Goal: Information Seeking & Learning: Learn about a topic

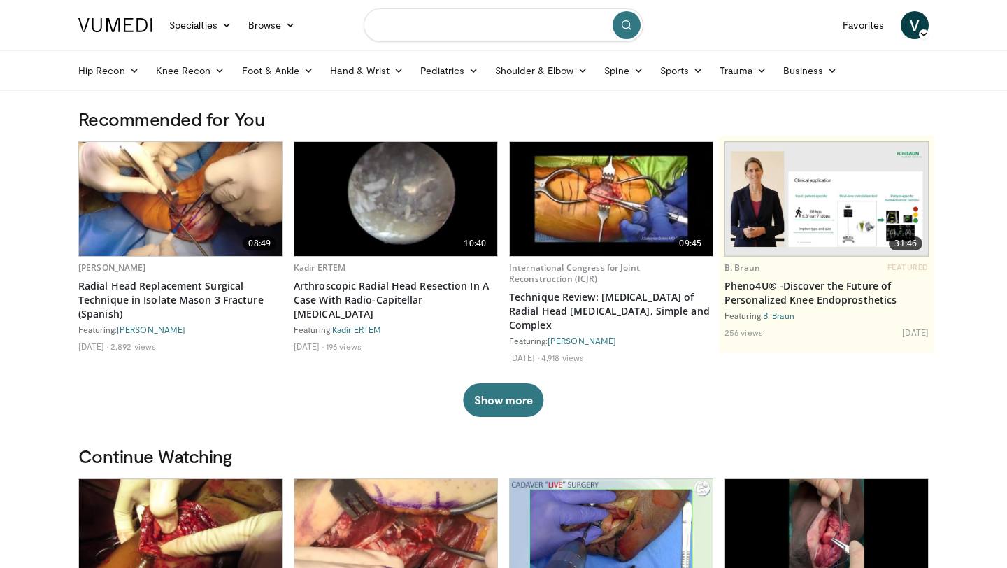
click at [486, 17] on input "Search topics, interventions" at bounding box center [504, 25] width 280 height 34
type input "**********"
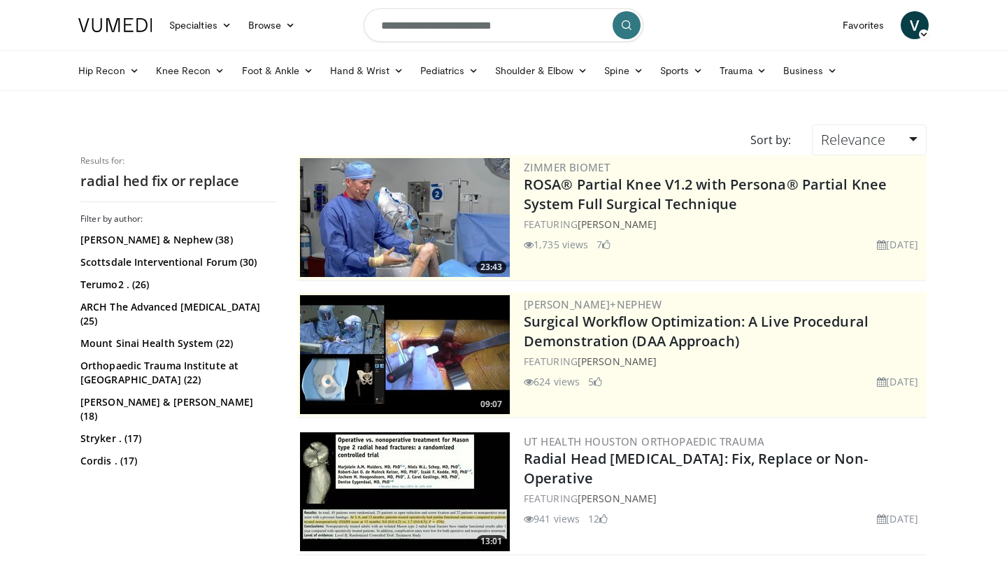
scroll to position [168, 0]
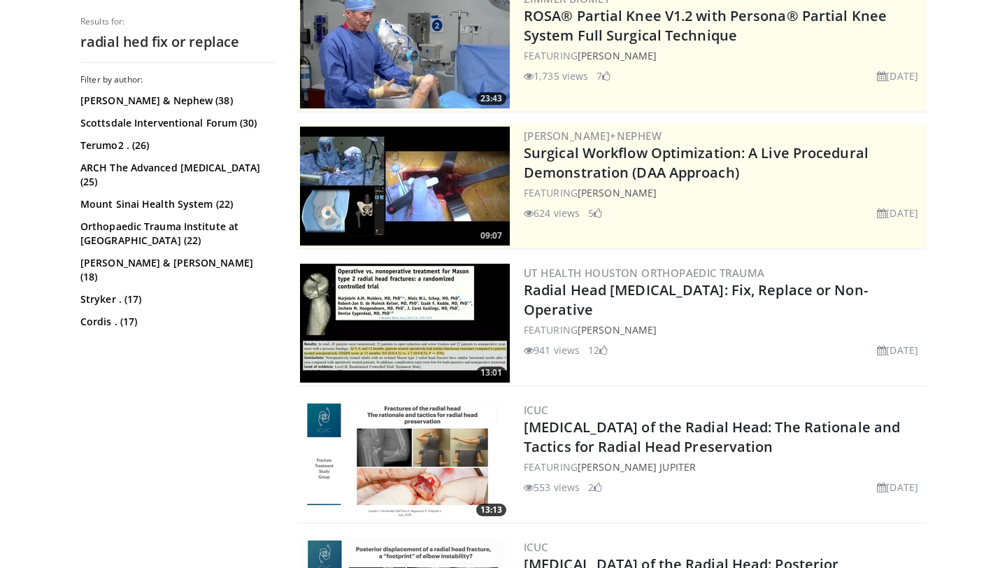
click at [423, 308] on img at bounding box center [405, 323] width 210 height 119
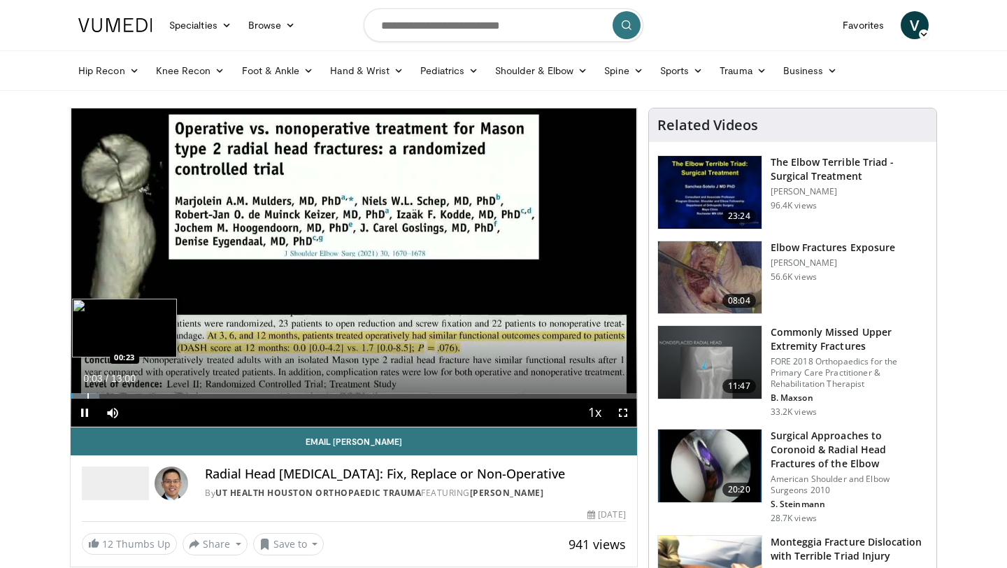
click at [87, 394] on div "Progress Bar" at bounding box center [87, 396] width 1 height 6
click at [110, 394] on div "Progress Bar" at bounding box center [110, 396] width 1 height 6
click at [129, 393] on div "Progress Bar" at bounding box center [129, 396] width 1 height 6
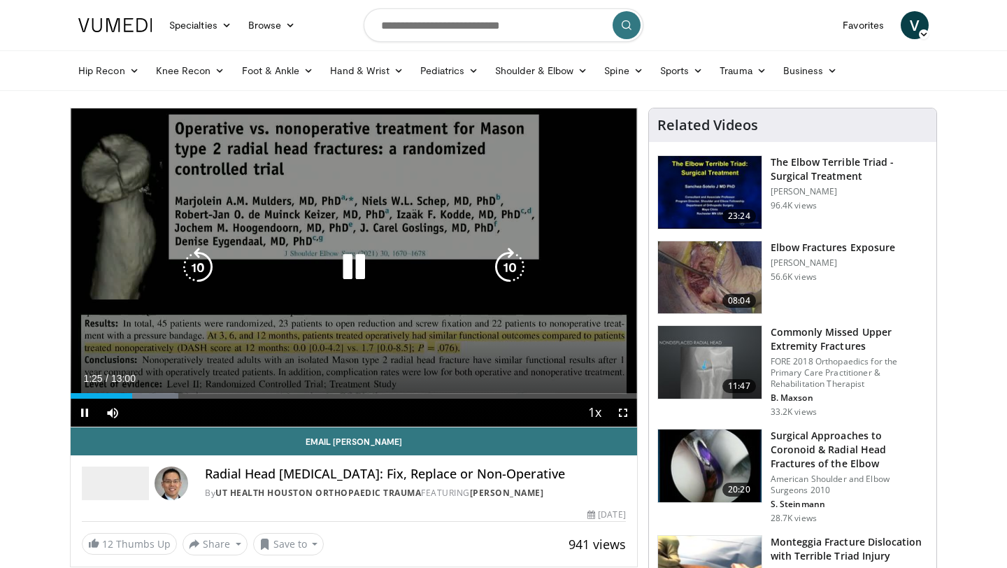
click at [157, 396] on div "10 seconds Tap to unmute" at bounding box center [354, 267] width 566 height 318
click at [0, 0] on div "Progress Bar" at bounding box center [0, 0] width 0 height 0
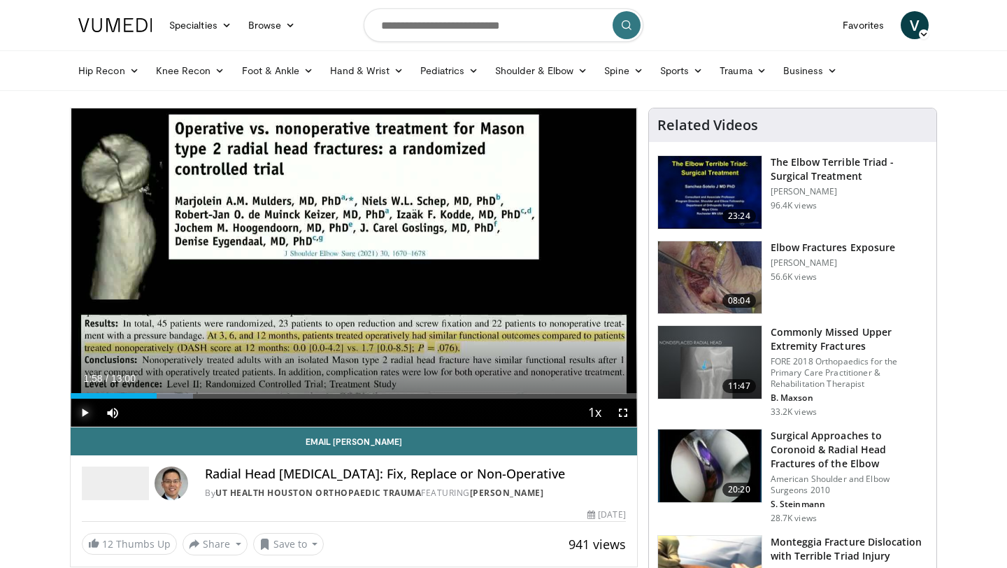
click at [83, 404] on span "Video Player" at bounding box center [85, 412] width 28 height 28
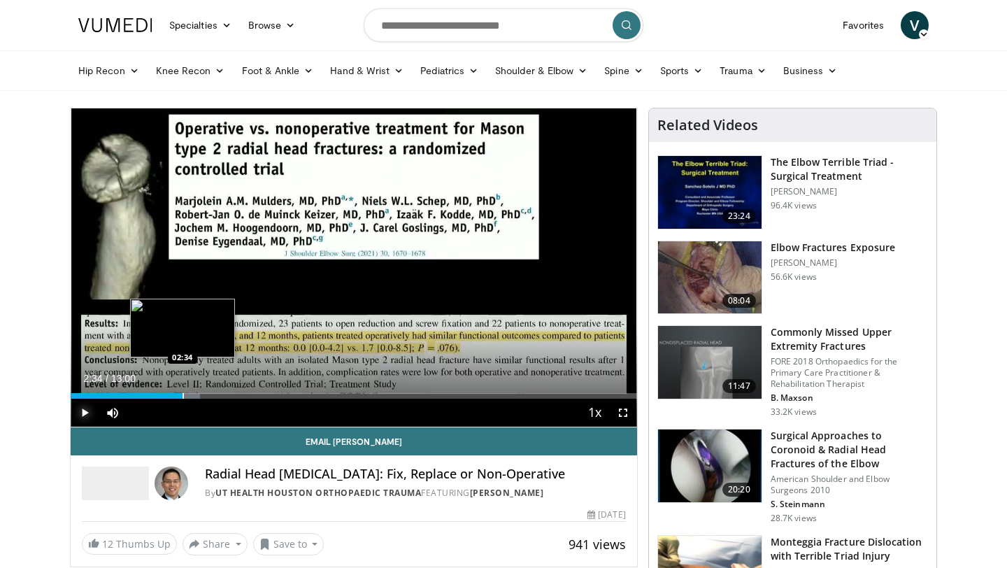
click at [182, 394] on div "Progress Bar" at bounding box center [182, 396] width 1 height 6
click at [200, 396] on div "Progress Bar" at bounding box center [200, 396] width 1 height 6
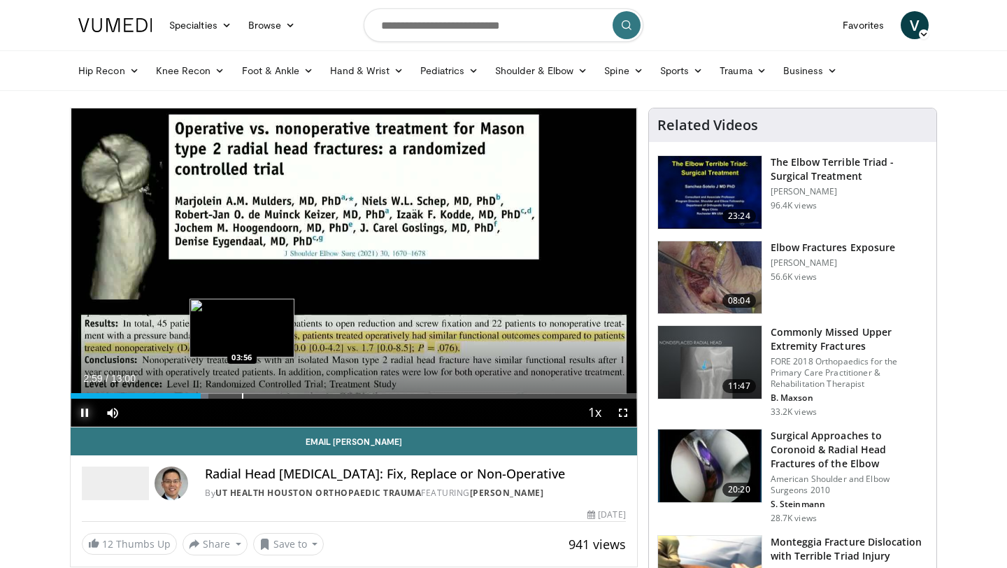
click at [242, 393] on div "Progress Bar" at bounding box center [242, 396] width 1 height 6
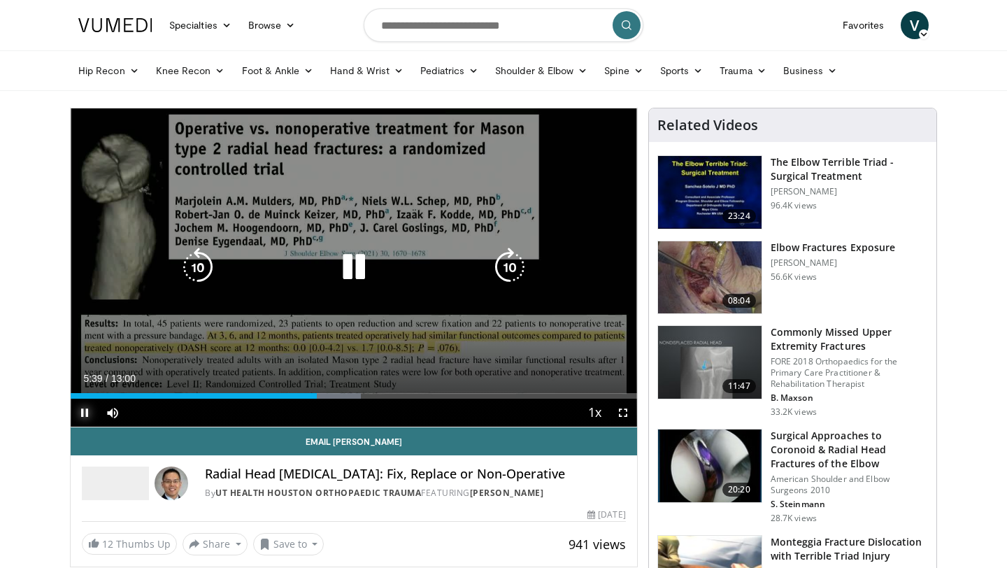
click at [71, 398] on button "Pause" at bounding box center [85, 412] width 28 height 28
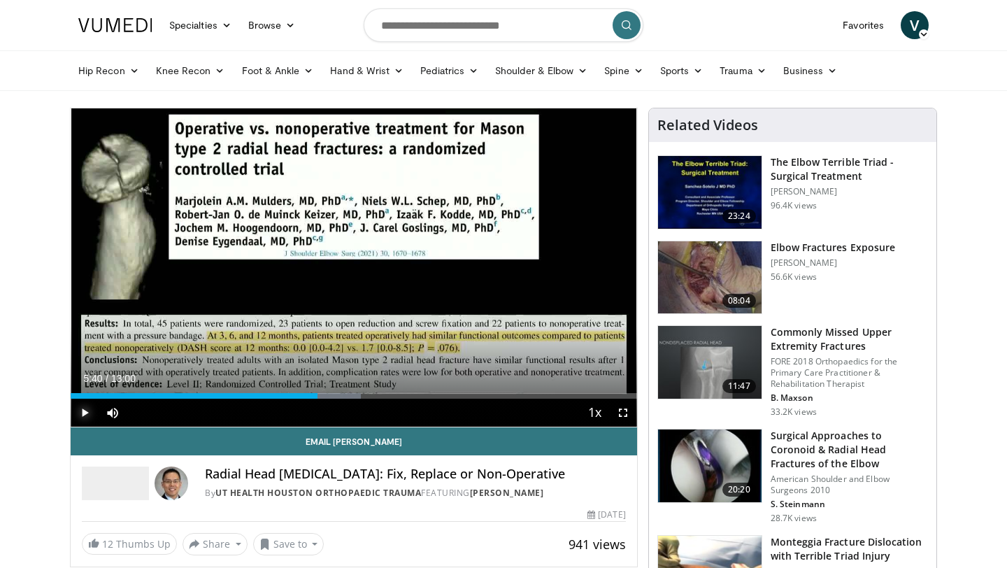
click at [88, 405] on span "Video Player" at bounding box center [85, 412] width 28 height 28
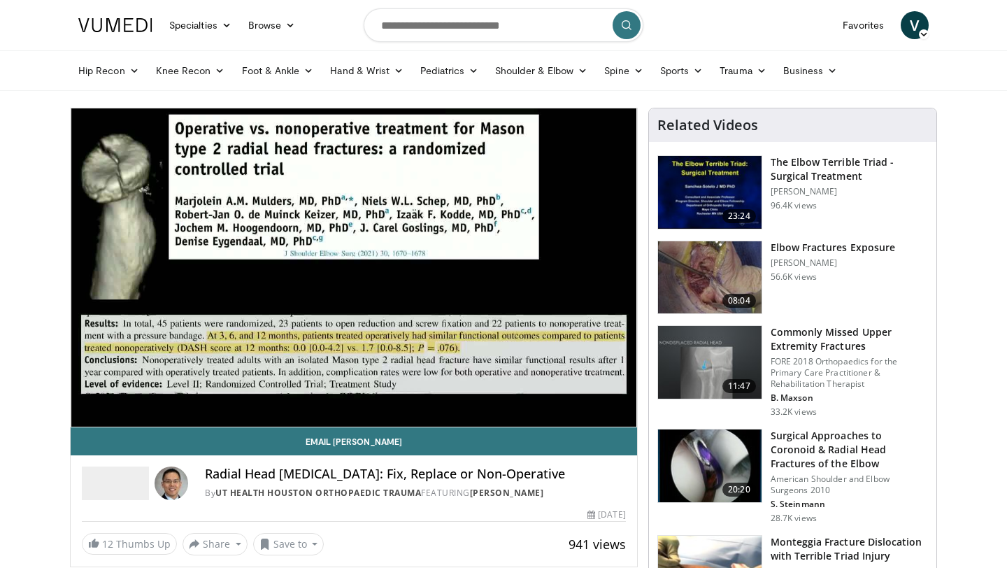
click at [347, 394] on div "Progress Bar" at bounding box center [347, 396] width 1 height 6
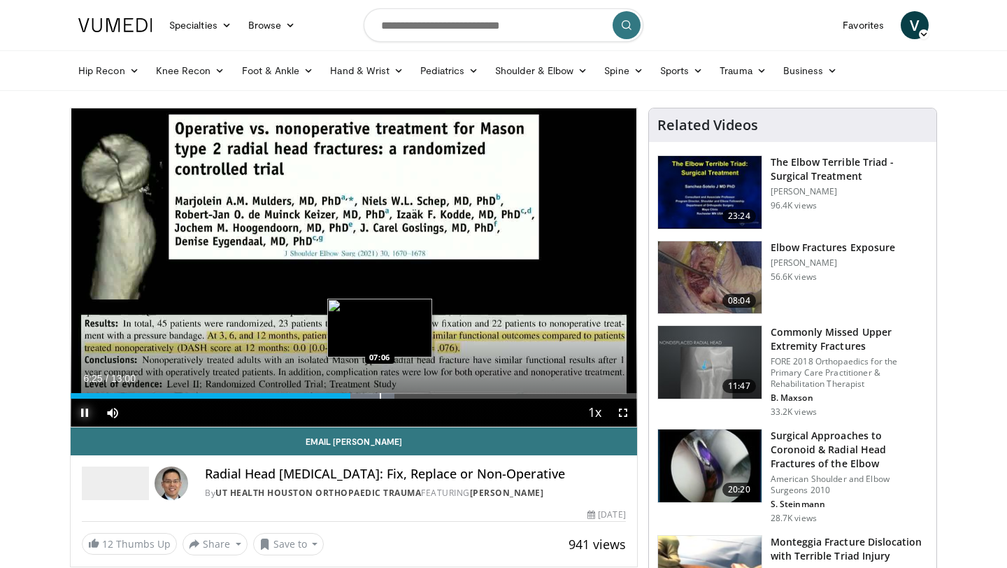
click at [380, 394] on div "Progress Bar" at bounding box center [380, 396] width 1 height 6
click at [381, 396] on div "Progress Bar" at bounding box center [380, 396] width 1 height 6
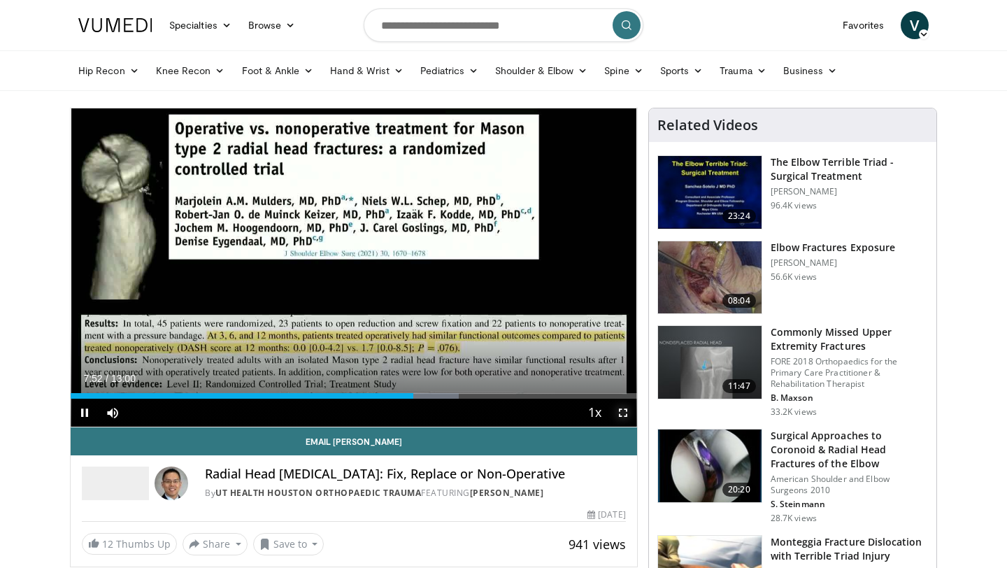
click at [619, 408] on span "Video Player" at bounding box center [623, 412] width 28 height 28
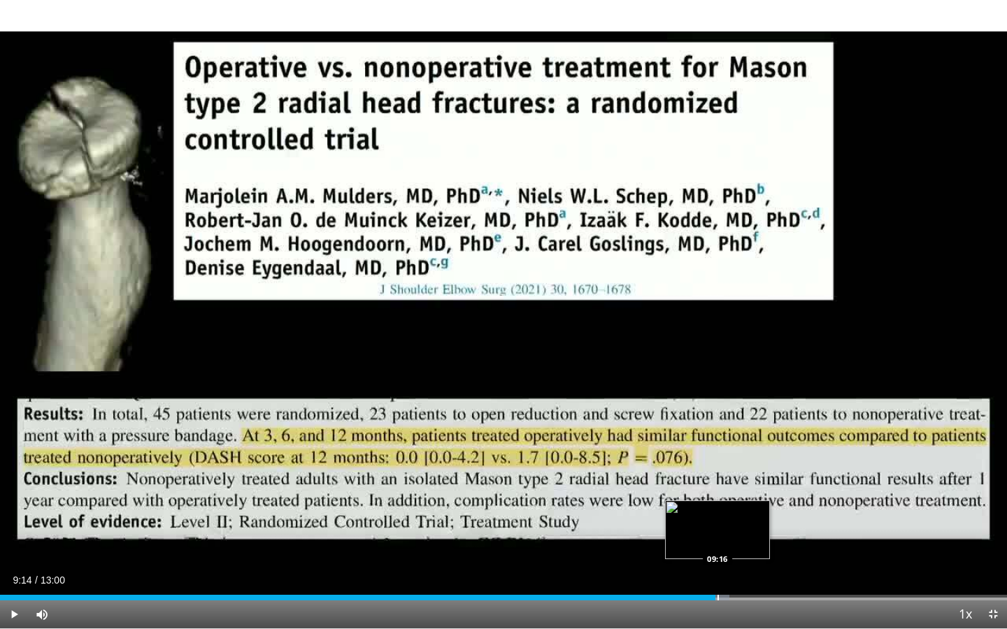
click at [714, 567] on div "Loaded : 72.41% 08:23 09:16" at bounding box center [503, 593] width 1007 height 13
click at [704, 567] on div "Progress Bar" at bounding box center [704, 598] width 1 height 6
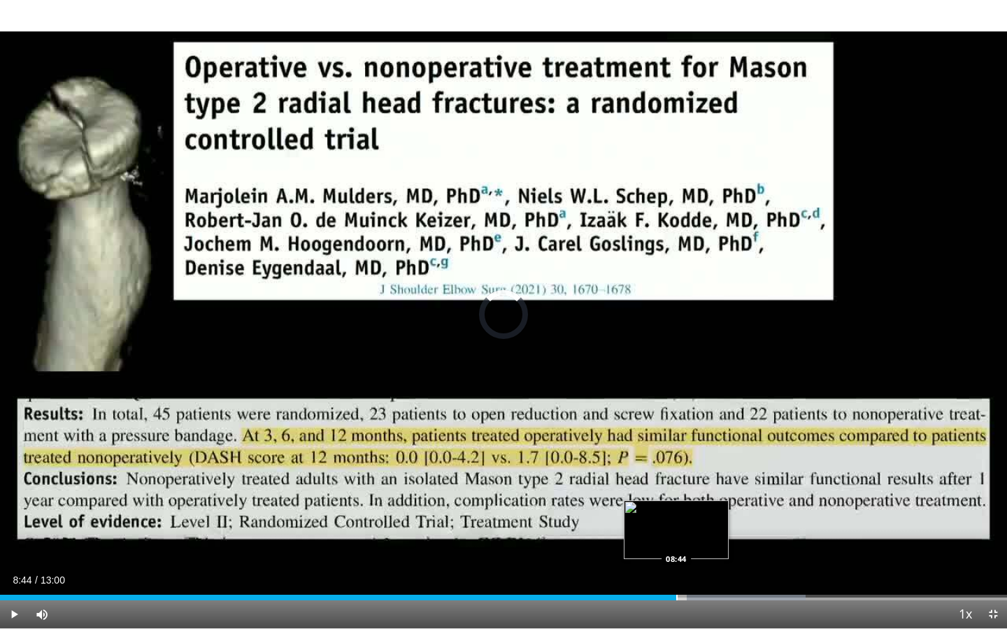
click at [676, 567] on div "Progress Bar" at bounding box center [676, 598] width 1 height 6
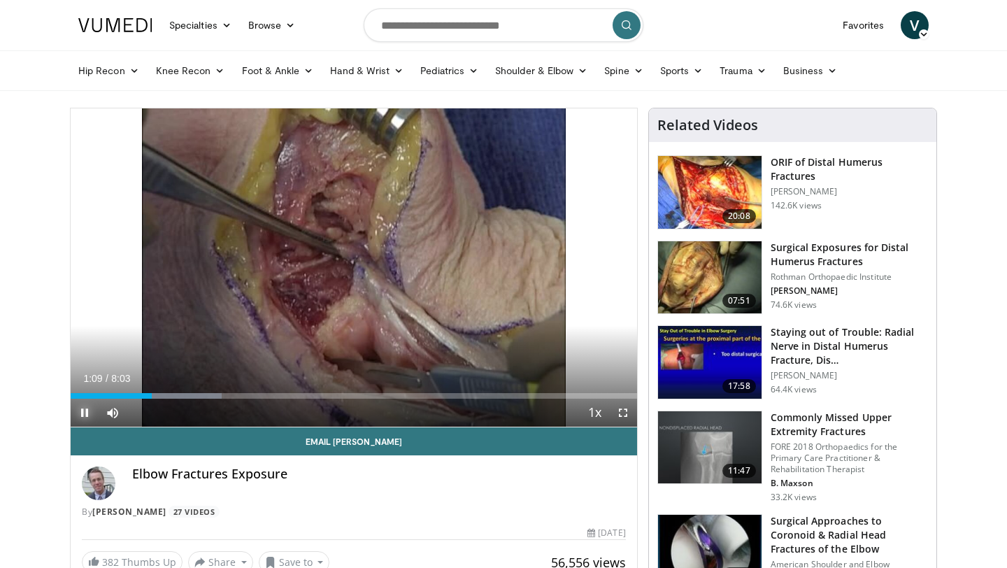
click at [86, 412] on span "Video Player" at bounding box center [85, 412] width 28 height 28
